Goal: Information Seeking & Learning: Learn about a topic

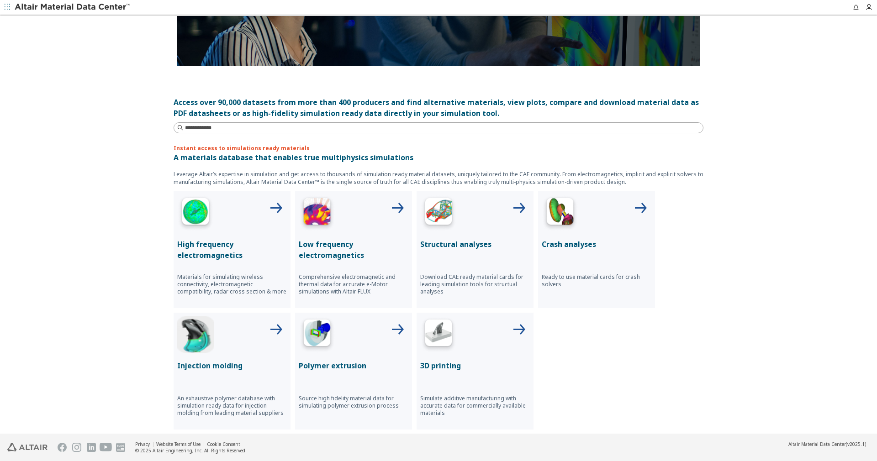
scroll to position [140, 0]
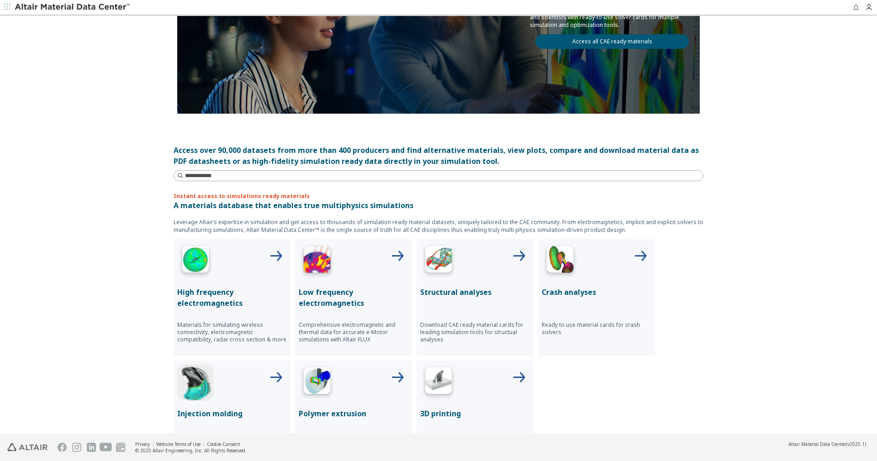
click at [457, 293] on p "Structural analyses" at bounding box center [475, 292] width 110 height 11
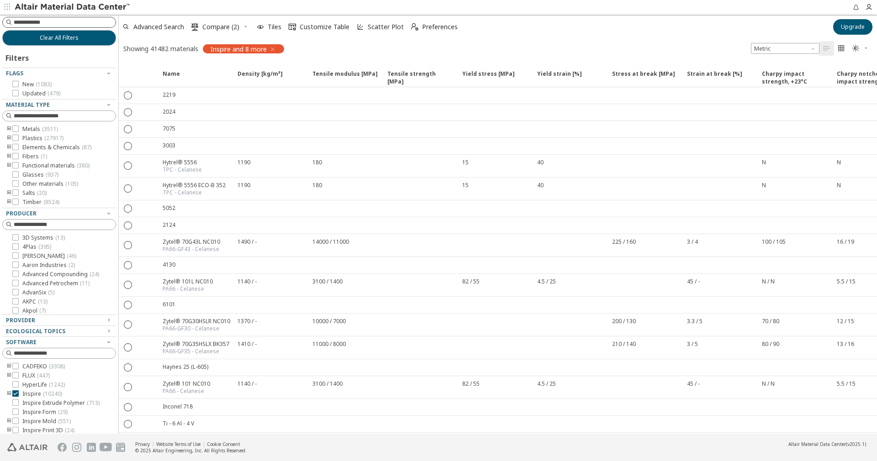
click at [48, 18] on input at bounding box center [65, 22] width 102 height 9
type input "****"
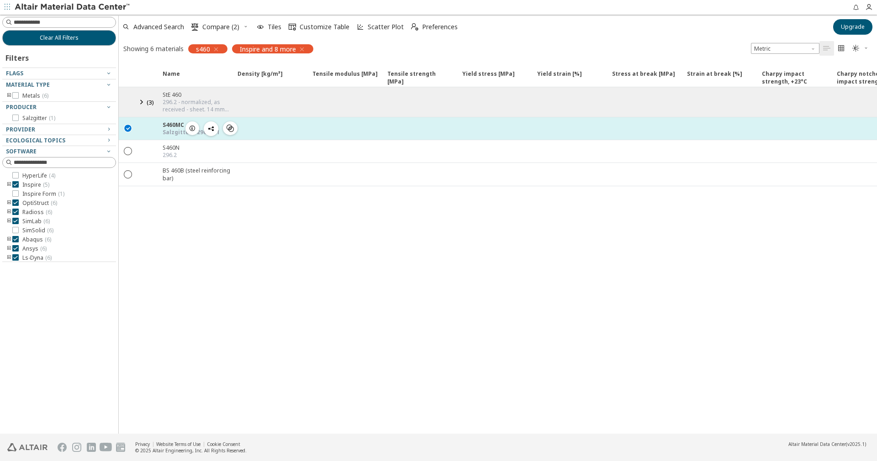
click at [172, 133] on div "Salzgitter - 296 - 2.1" at bounding box center [191, 132] width 57 height 7
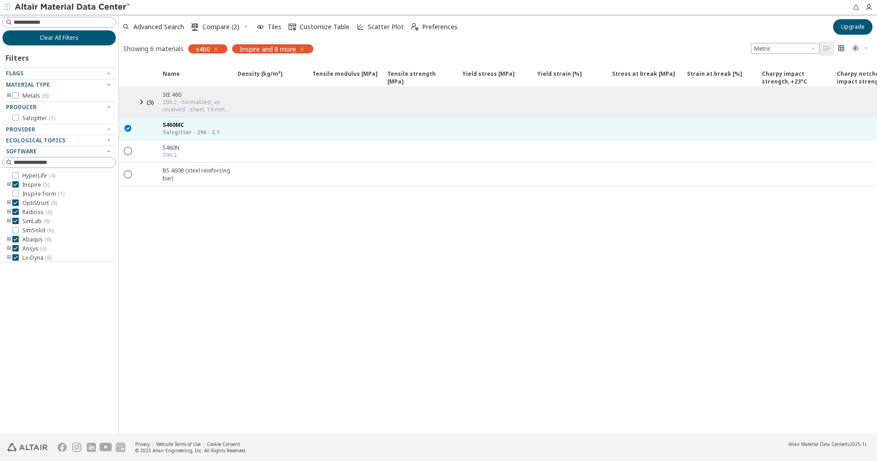
click at [7, 258] on div at bounding box center [56, 259] width 109 height 5
click at [9, 260] on div at bounding box center [56, 259] width 109 height 5
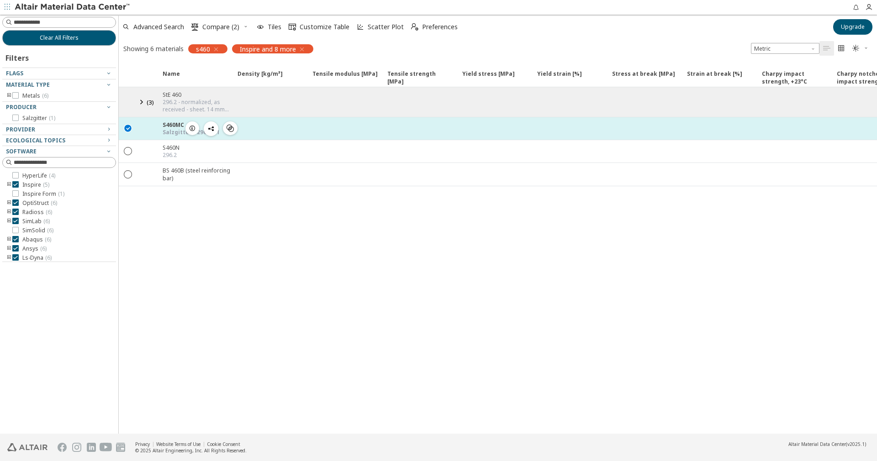
click at [125, 128] on icon "" at bounding box center [128, 128] width 8 height 8
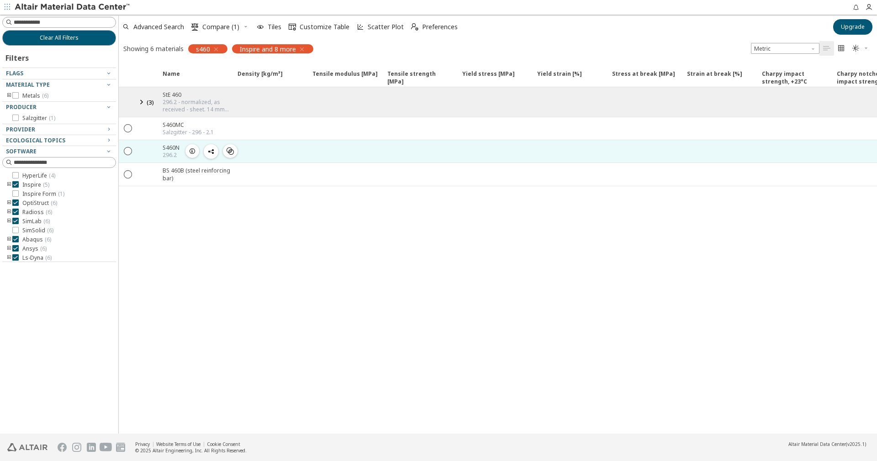
click at [133, 153] on div " " at bounding box center [128, 151] width 18 height 16
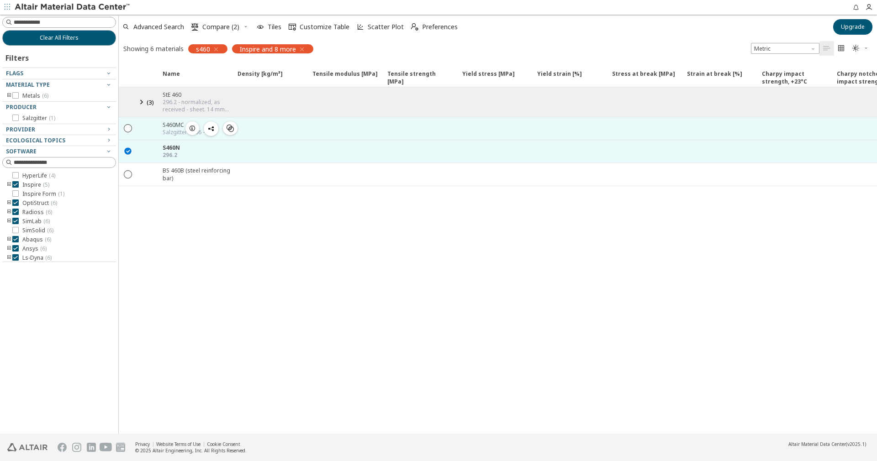
click at [126, 133] on div " " at bounding box center [128, 128] width 18 height 16
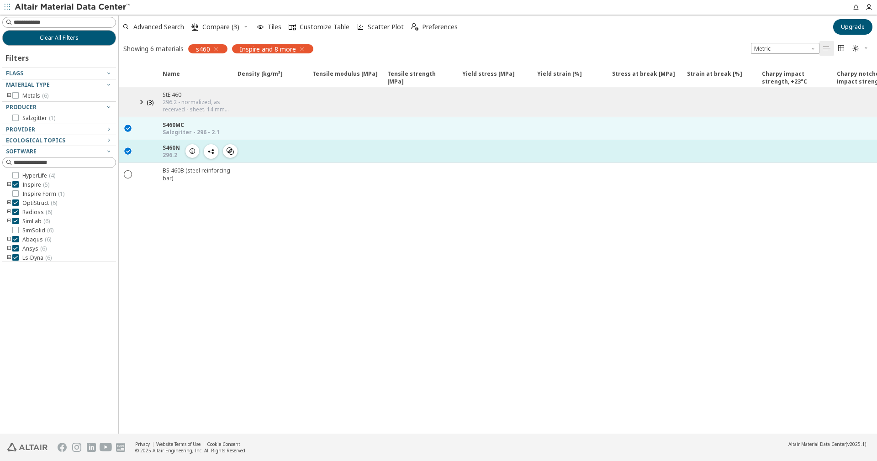
click at [126, 148] on icon "" at bounding box center [128, 151] width 8 height 8
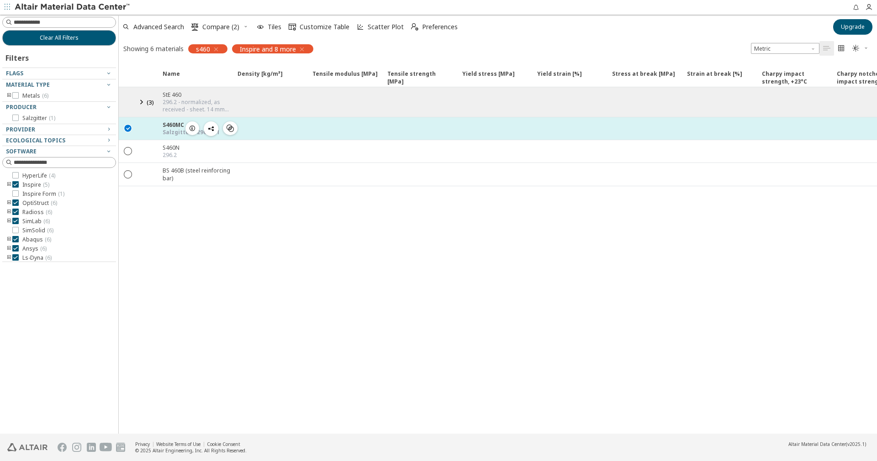
click at [174, 131] on div "Salzgitter - 296 - 2.1" at bounding box center [191, 132] width 57 height 7
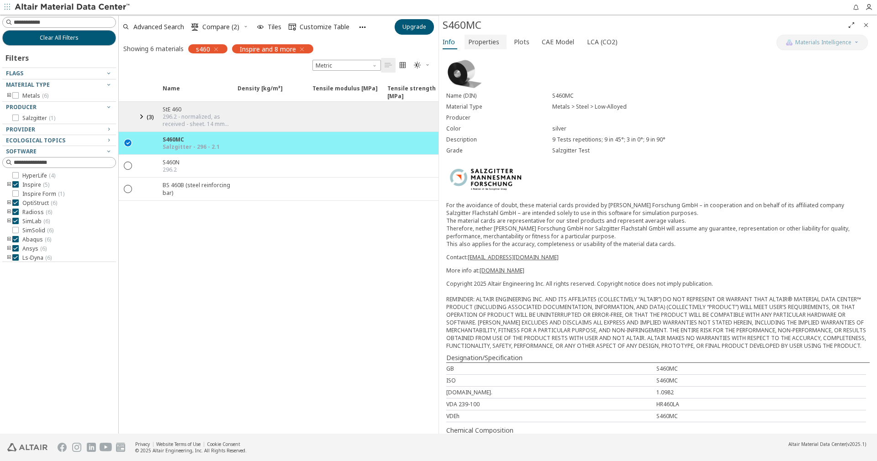
click at [484, 41] on span "Properties" at bounding box center [483, 42] width 31 height 15
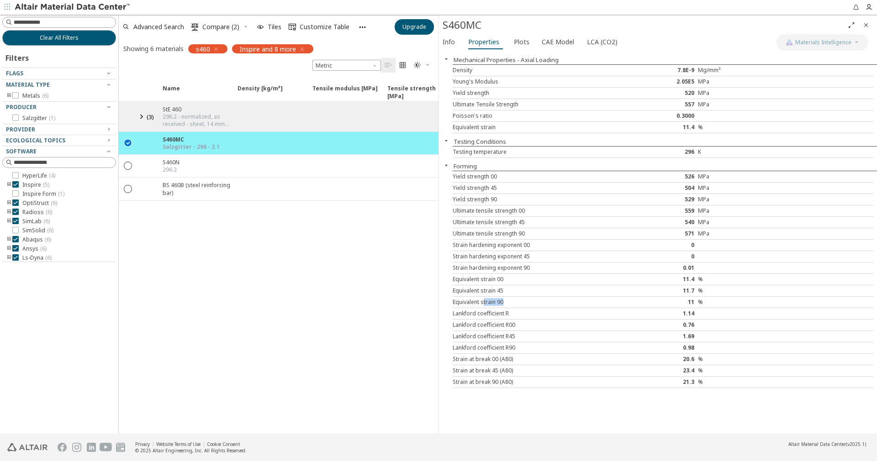
drag, startPoint x: 503, startPoint y: 299, endPoint x: 483, endPoint y: 300, distance: 20.2
click at [483, 300] on div "Equivalent strain 90" at bounding box center [540, 302] width 175 height 7
click at [525, 45] on span "Plots" at bounding box center [522, 42] width 16 height 15
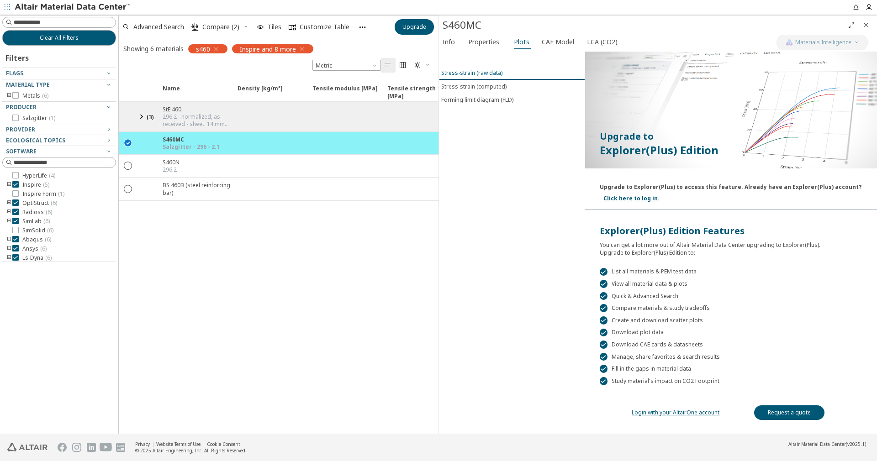
click at [481, 75] on div "Stress-strain (raw data)" at bounding box center [471, 73] width 61 height 8
click at [483, 89] on div "Stress-strain (computed)" at bounding box center [473, 87] width 65 height 8
click at [483, 89] on div "Stress-strain (computed)" at bounding box center [473, 86] width 65 height 8
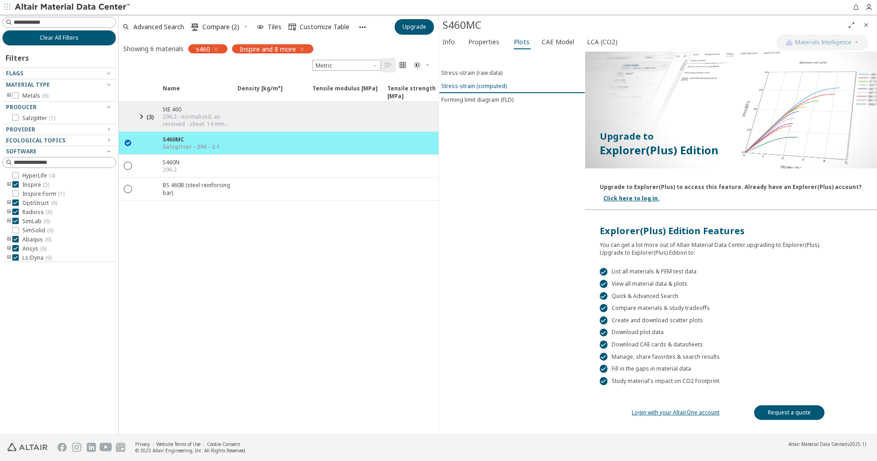
click at [495, 87] on div "Stress-strain (computed)" at bounding box center [473, 86] width 65 height 8
click at [542, 43] on span "CAE Model" at bounding box center [558, 42] width 32 height 15
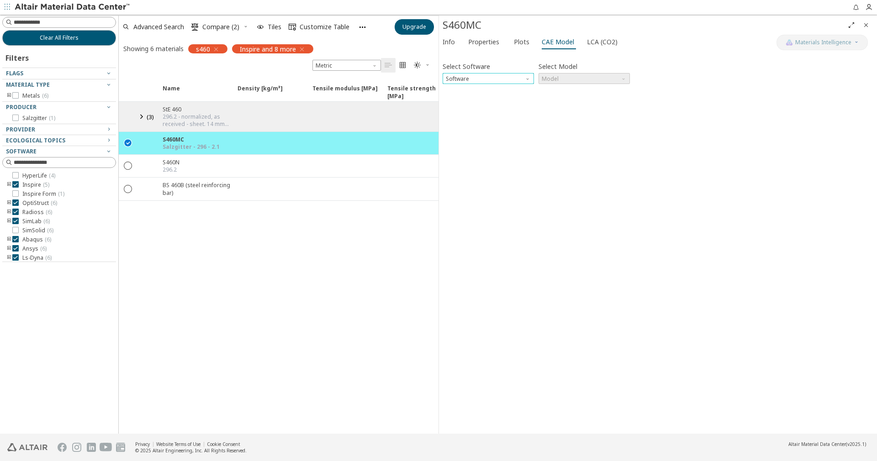
click at [527, 80] on span "Software" at bounding box center [528, 76] width 7 height 7
click at [508, 150] on button "Abaqus" at bounding box center [488, 155] width 91 height 11
click at [566, 73] on label "Select Model" at bounding box center [557, 66] width 39 height 13
click at [566, 80] on span "Model" at bounding box center [583, 78] width 91 height 11
click at [570, 101] on span "Plastic" at bounding box center [584, 101] width 84 height 6
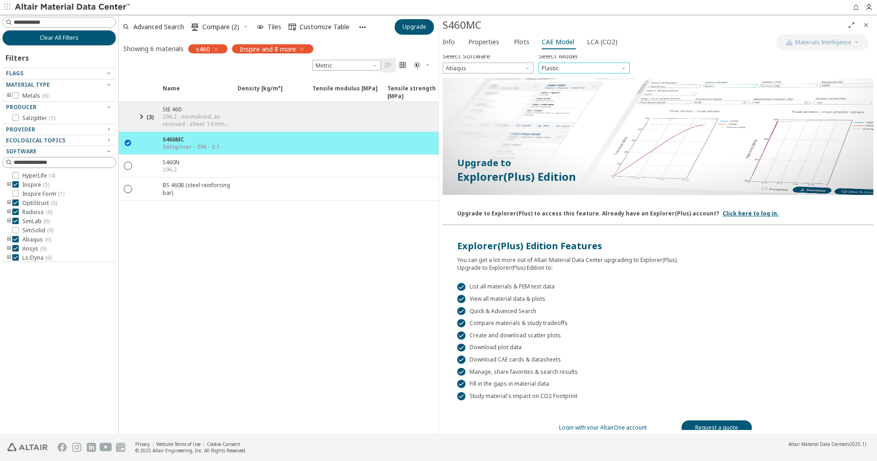
scroll to position [21, 0]
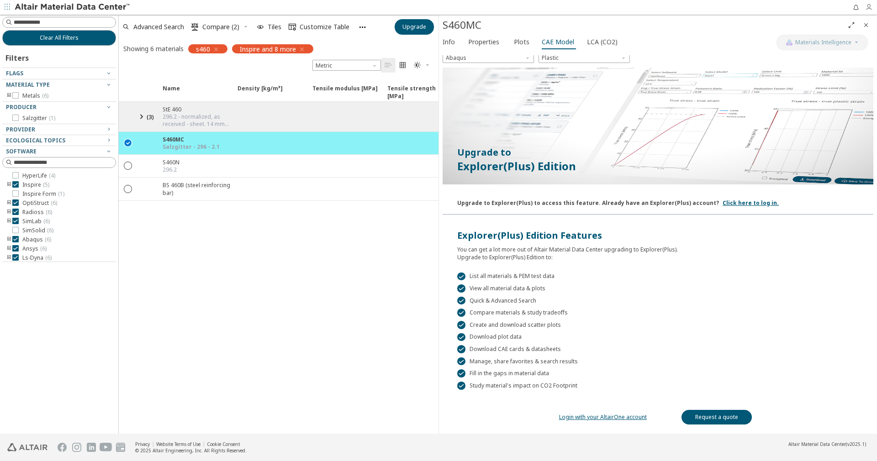
click at [870, 8] on icon "button" at bounding box center [868, 7] width 7 height 7
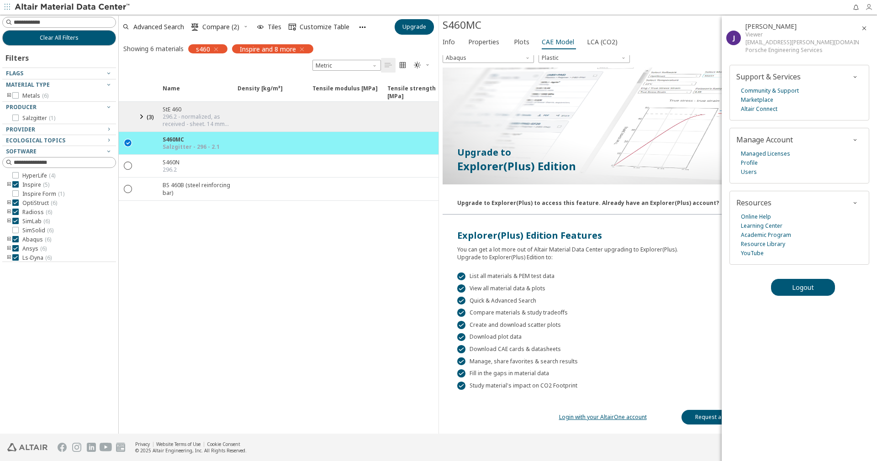
click at [870, 8] on icon "button" at bounding box center [868, 7] width 7 height 7
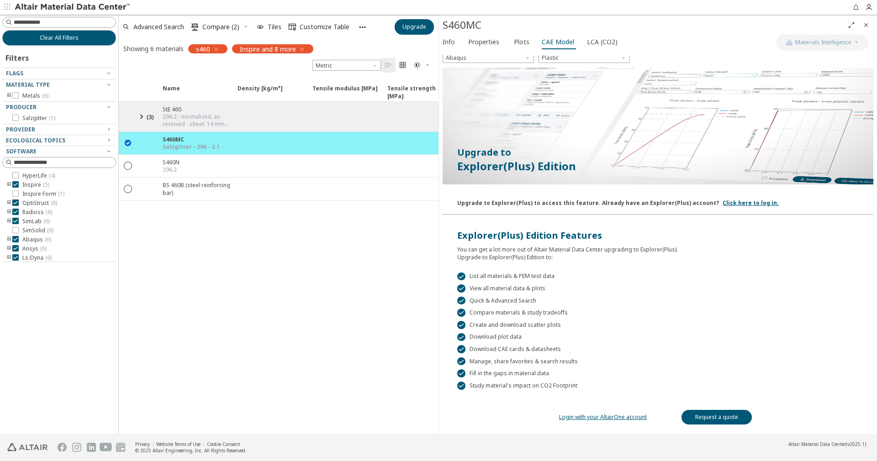
click at [605, 413] on div "Login with your AltairOne account Request a quote" at bounding box center [658, 410] width 431 height 40
click at [605, 417] on link "Login with your AltairOne account" at bounding box center [603, 417] width 88 height 8
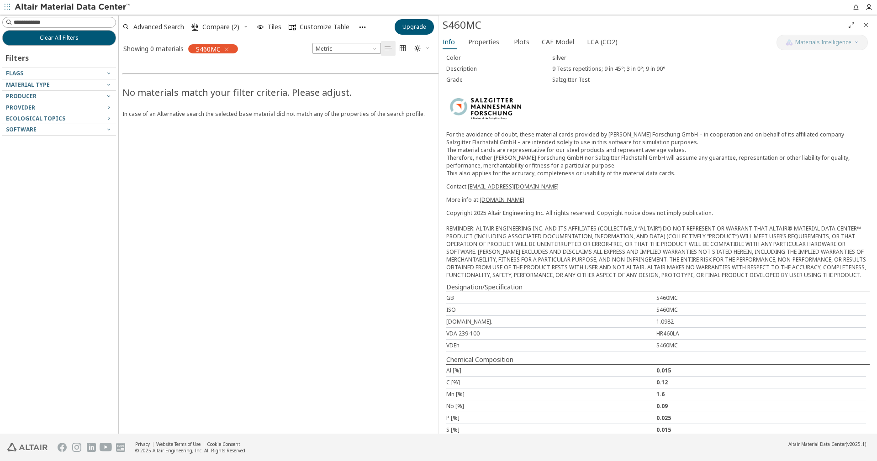
scroll to position [93, 0]
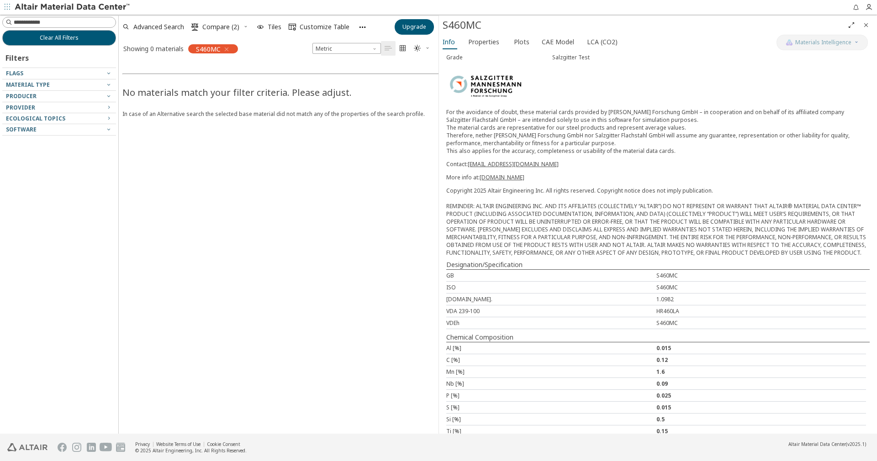
click at [529, 28] on div "S460MC" at bounding box center [643, 25] width 401 height 15
click at [511, 40] on button "Plots" at bounding box center [522, 42] width 24 height 15
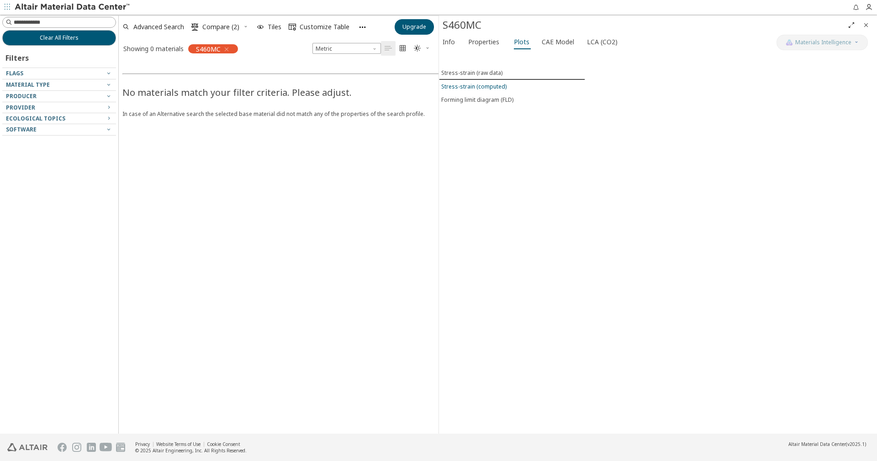
click at [466, 87] on div "Stress-strain (computed)" at bounding box center [473, 87] width 65 height 8
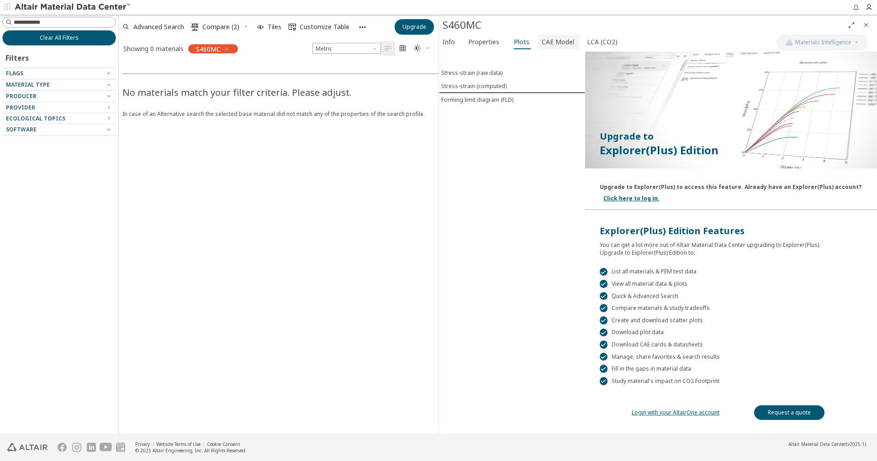
click at [563, 39] on span "CAE Model" at bounding box center [558, 42] width 32 height 15
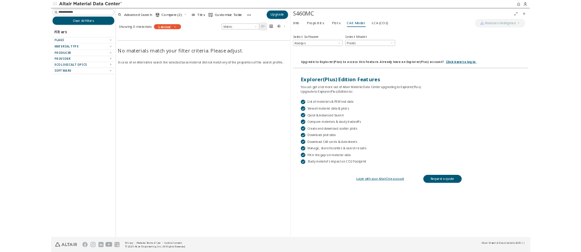
scroll to position [0, 0]
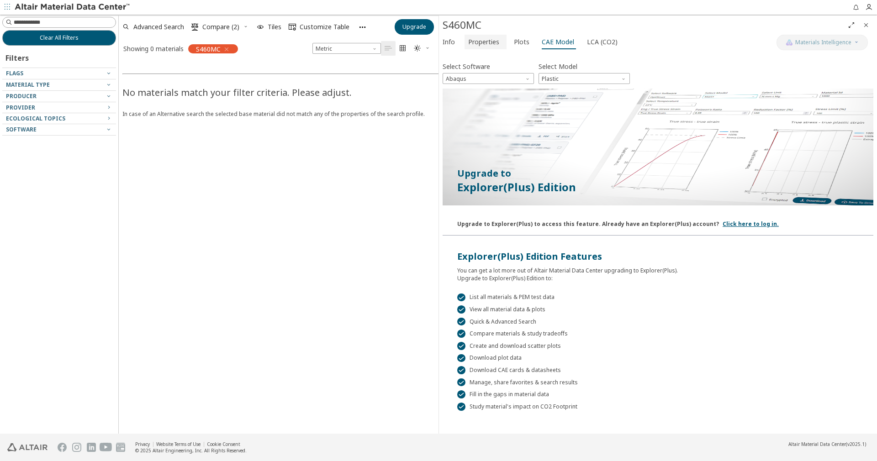
click at [484, 42] on span "Properties" at bounding box center [483, 42] width 31 height 15
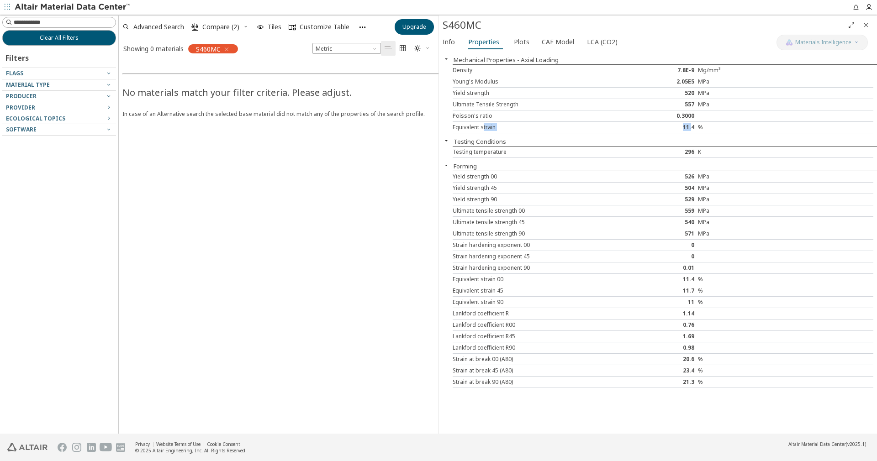
drag, startPoint x: 485, startPoint y: 131, endPoint x: 692, endPoint y: 129, distance: 207.8
click at [692, 129] on div "Equivalent strain 11.4 %" at bounding box center [663, 127] width 421 height 11
drag, startPoint x: 473, startPoint y: 179, endPoint x: 700, endPoint y: 174, distance: 227.5
click at [700, 174] on div "Yield strength 00 526 MPa" at bounding box center [663, 176] width 421 height 11
drag, startPoint x: 470, startPoint y: 190, endPoint x: 695, endPoint y: 188, distance: 224.2
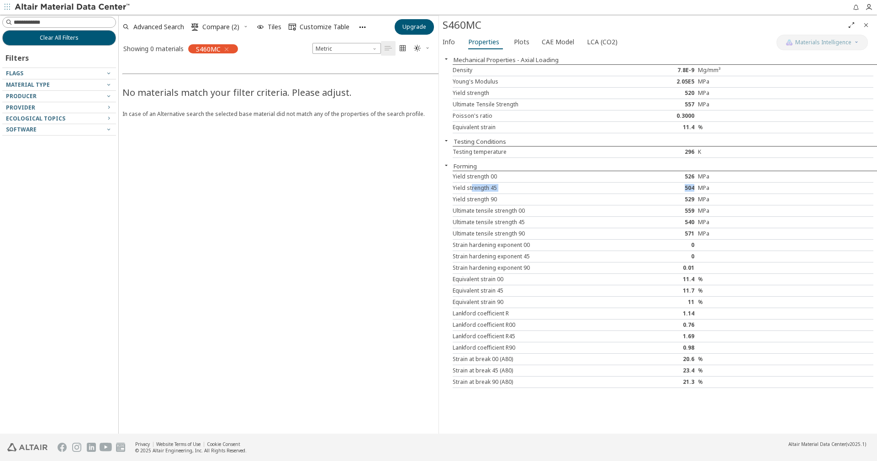
click at [695, 188] on div "Yield strength 45 504 MPa" at bounding box center [663, 188] width 421 height 11
drag, startPoint x: 480, startPoint y: 200, endPoint x: 695, endPoint y: 199, distance: 215.1
click at [695, 199] on div "Yield strength 90 529 MPa" at bounding box center [663, 199] width 421 height 11
drag, startPoint x: 439, startPoint y: 53, endPoint x: 443, endPoint y: 79, distance: 26.7
click at [443, 79] on div "S460MC Materials Intelligence Info Properties Plots CAE Model LCA (CO2) Mechani…" at bounding box center [659, 225] width 435 height 418
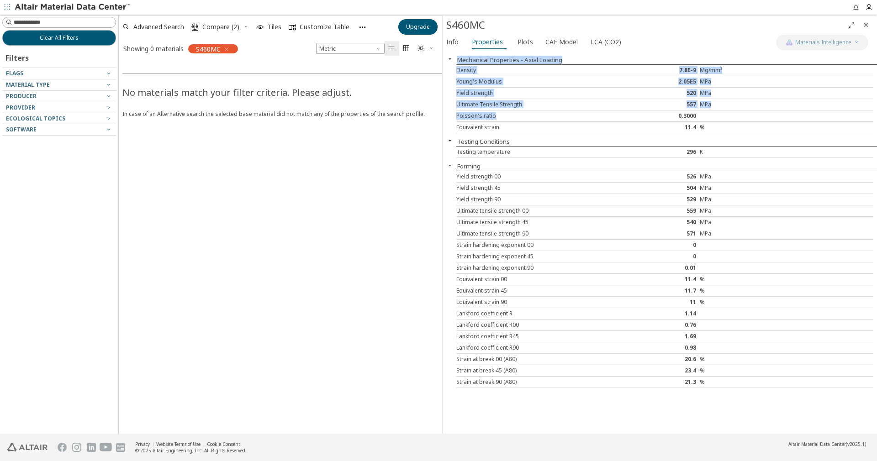
drag, startPoint x: 445, startPoint y: 53, endPoint x: 523, endPoint y: 84, distance: 84.1
click at [543, 110] on div "Mechanical Properties - Axial Loading Density 7.8E-9 Mg/mm³ Young's Modulus 2.0…" at bounding box center [660, 243] width 434 height 382
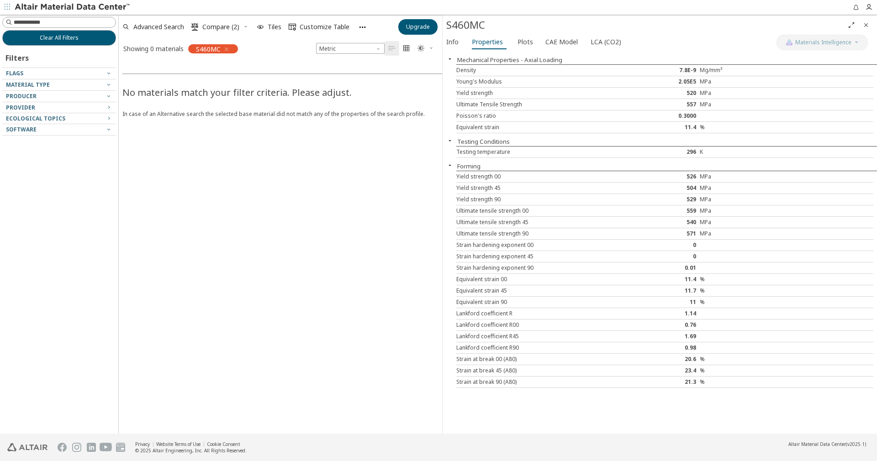
click at [450, 128] on div "Mechanical Properties - Axial Loading Density 7.8E-9 Mg/mm³ Young's Modulus 2.0…" at bounding box center [660, 243] width 434 height 382
